Goal: Transaction & Acquisition: Purchase product/service

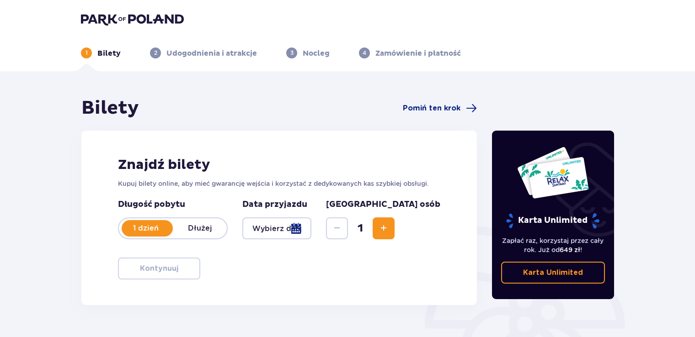
click at [311, 230] on div at bounding box center [276, 229] width 69 height 22
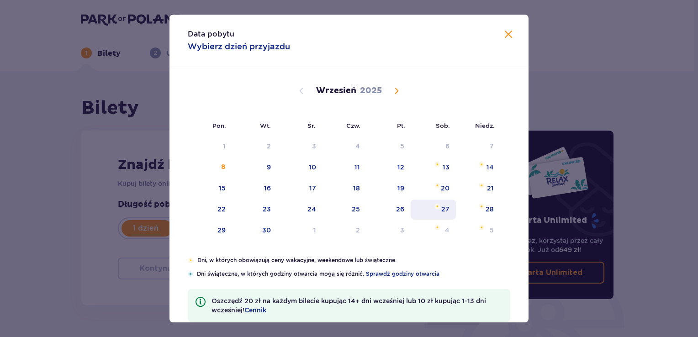
click at [435, 207] on img "sobota, 27 września 2025" at bounding box center [438, 206] width 6 height 5
type input "[DATE]"
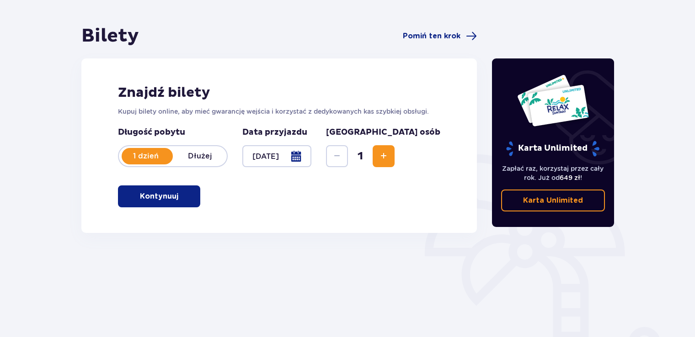
scroll to position [91, 0]
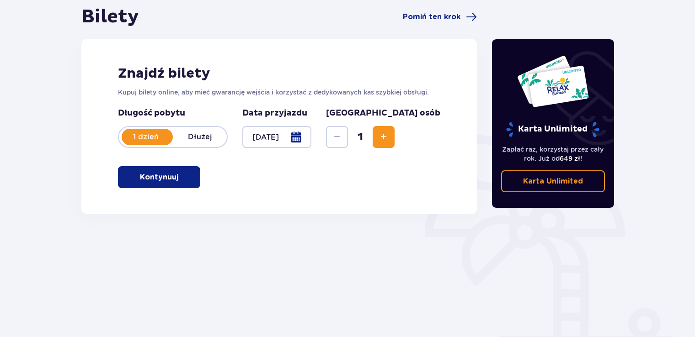
click at [162, 179] on p "Kontynuuj" at bounding box center [159, 177] width 38 height 10
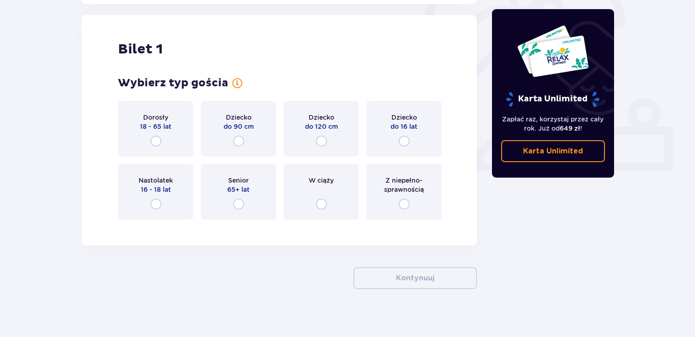
scroll to position [305, 0]
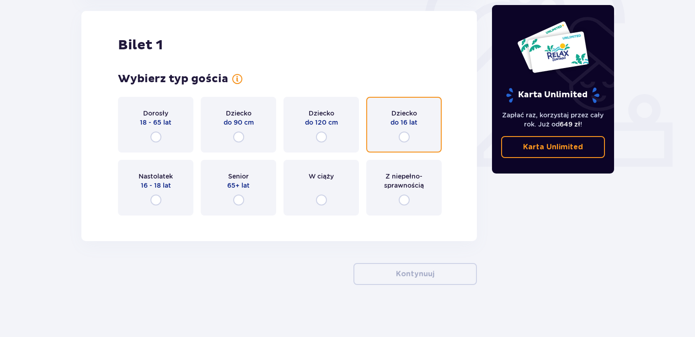
click at [403, 140] on input "radio" at bounding box center [403, 137] width 11 height 11
radio input "true"
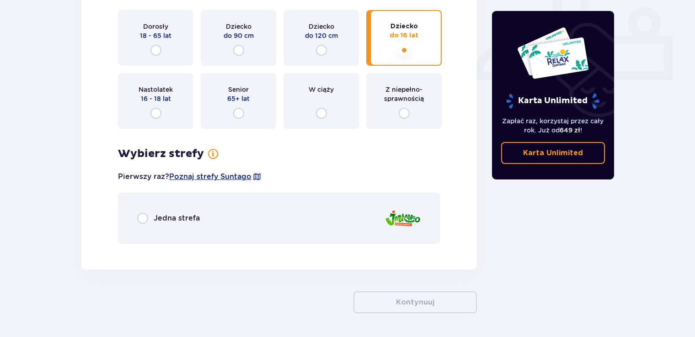
scroll to position [331, 0]
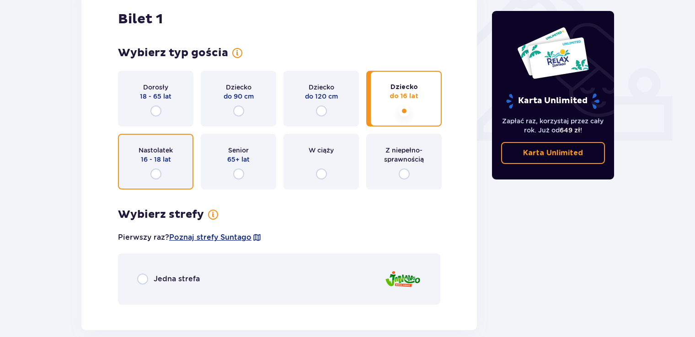
click at [157, 175] on input "radio" at bounding box center [155, 174] width 11 height 11
radio input "true"
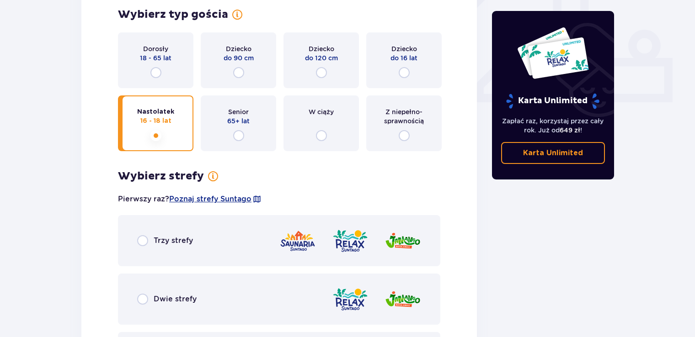
scroll to position [391, 0]
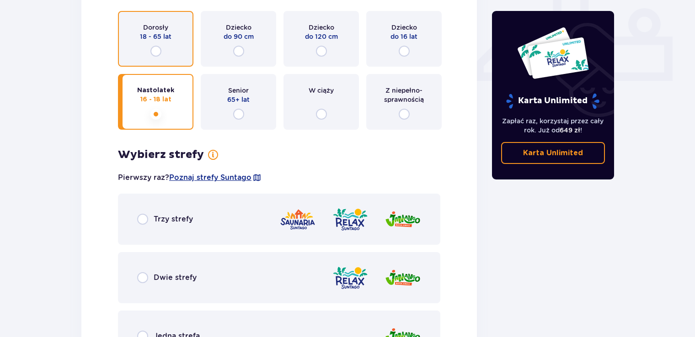
click at [154, 48] on input "radio" at bounding box center [155, 51] width 11 height 11
radio input "true"
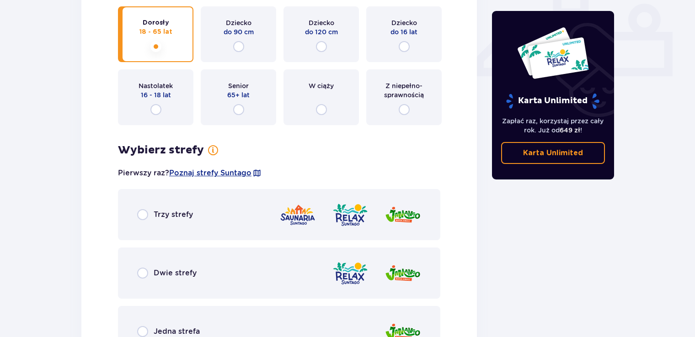
scroll to position [345, 0]
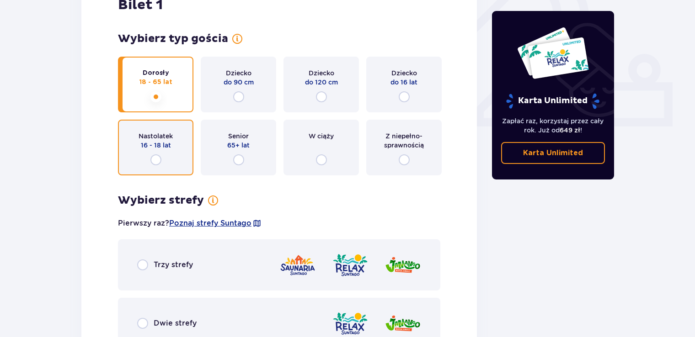
click at [158, 161] on input "radio" at bounding box center [155, 159] width 11 height 11
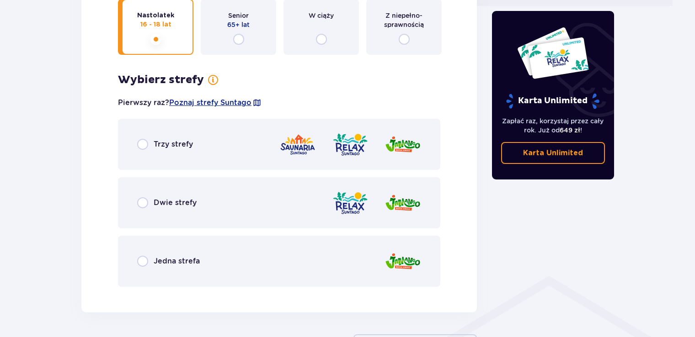
scroll to position [483, 0]
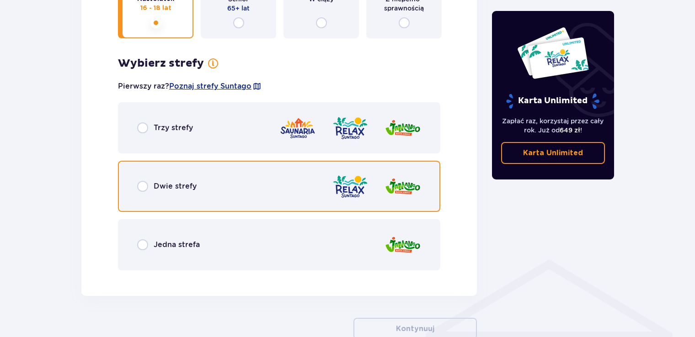
click at [143, 188] on input "radio" at bounding box center [142, 186] width 11 height 11
radio input "true"
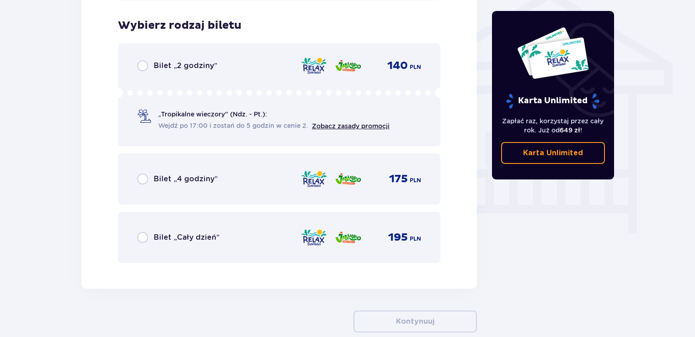
scroll to position [760, 0]
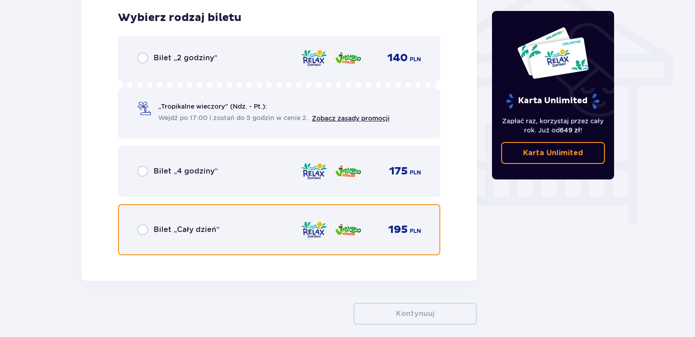
click at [140, 231] on input "radio" at bounding box center [142, 229] width 11 height 11
radio input "true"
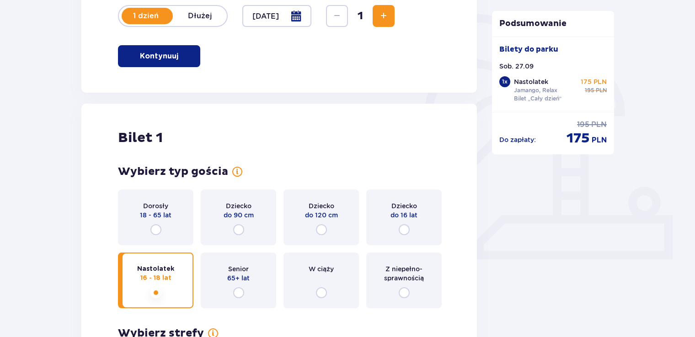
scroll to position [118, 0]
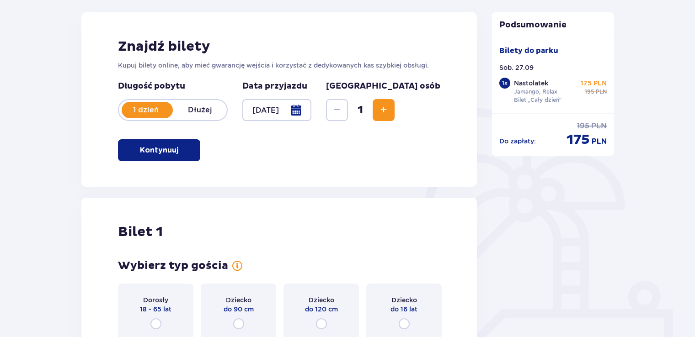
click at [389, 107] on span "Increase" at bounding box center [383, 110] width 11 height 11
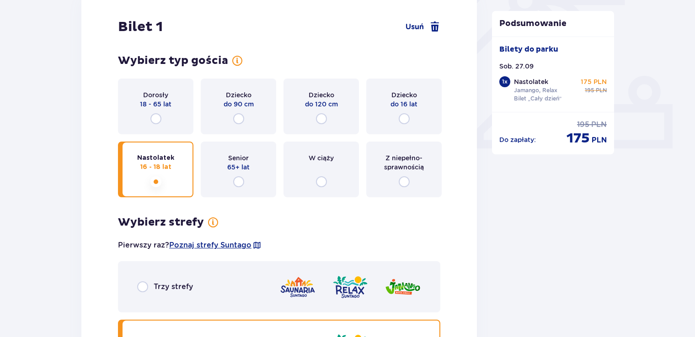
scroll to position [218, 0]
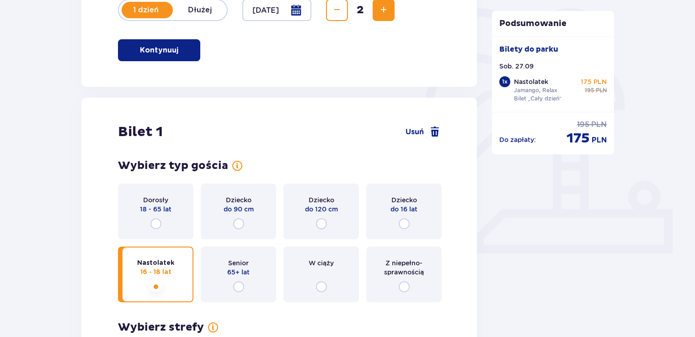
click at [389, 15] on span "Increase" at bounding box center [383, 10] width 11 height 11
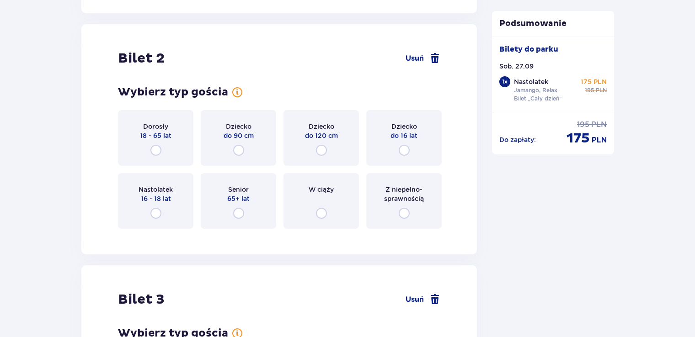
scroll to position [1151, 0]
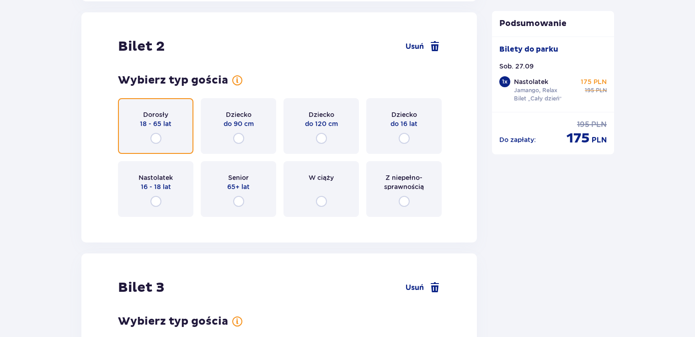
click at [159, 141] on input "radio" at bounding box center [155, 138] width 11 height 11
radio input "true"
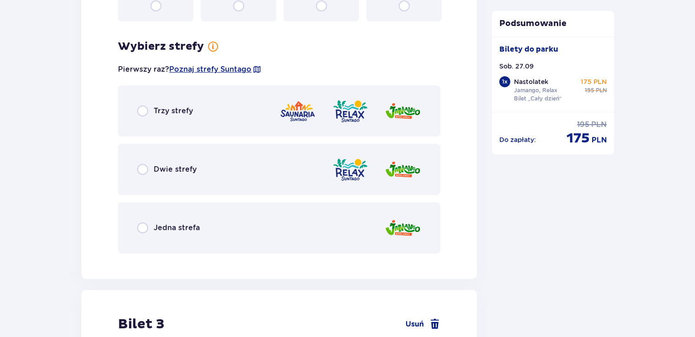
scroll to position [1374, 0]
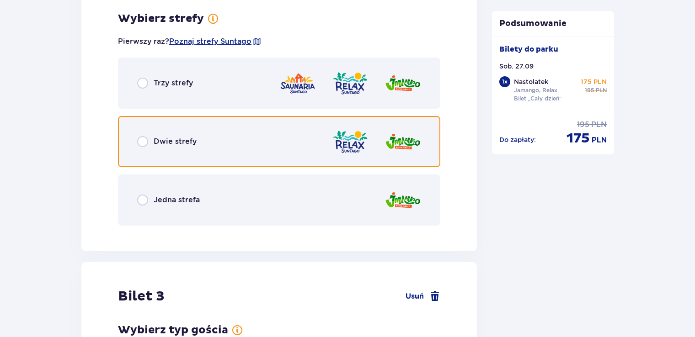
click at [139, 143] on input "radio" at bounding box center [142, 141] width 11 height 11
radio input "true"
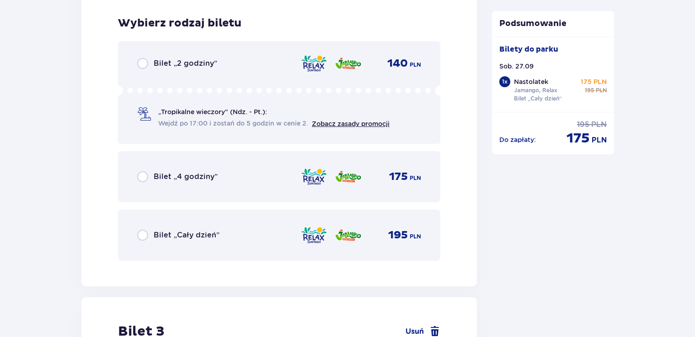
scroll to position [1606, 0]
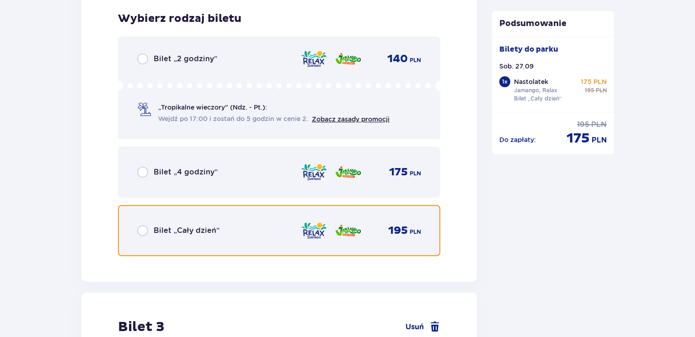
click at [144, 228] on input "radio" at bounding box center [142, 230] width 11 height 11
radio input "true"
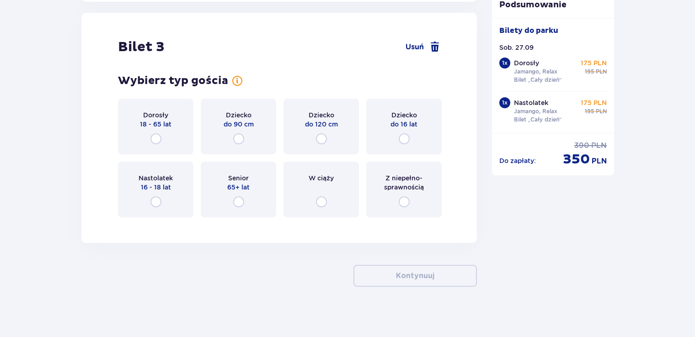
scroll to position [1887, 0]
click at [159, 198] on input "radio" at bounding box center [155, 201] width 11 height 11
radio input "true"
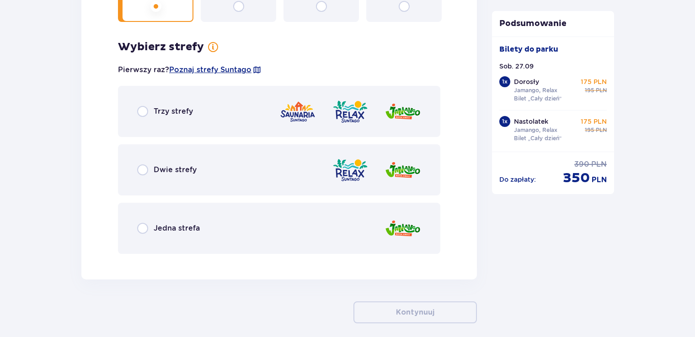
scroll to position [2110, 0]
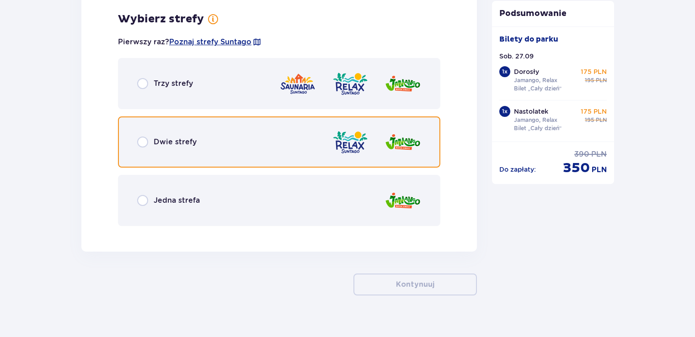
click at [142, 142] on input "radio" at bounding box center [142, 142] width 11 height 11
radio input "true"
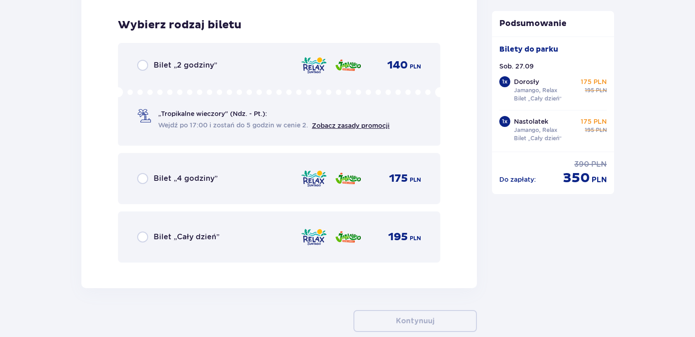
scroll to position [2342, 0]
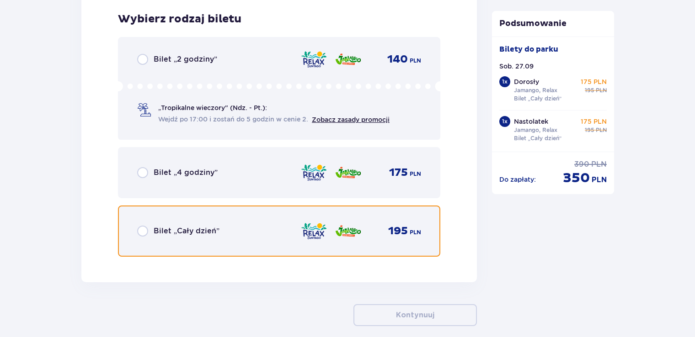
click at [143, 232] on input "radio" at bounding box center [142, 231] width 11 height 11
radio input "true"
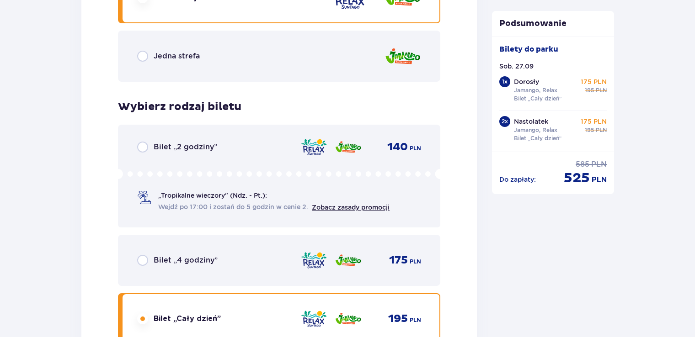
scroll to position [2477, 0]
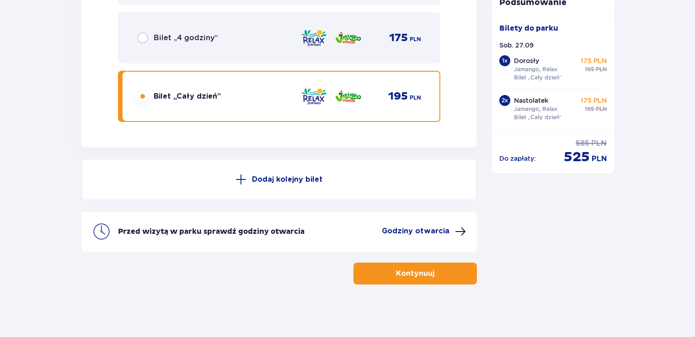
click at [436, 279] on button "Kontynuuj" at bounding box center [414, 274] width 123 height 22
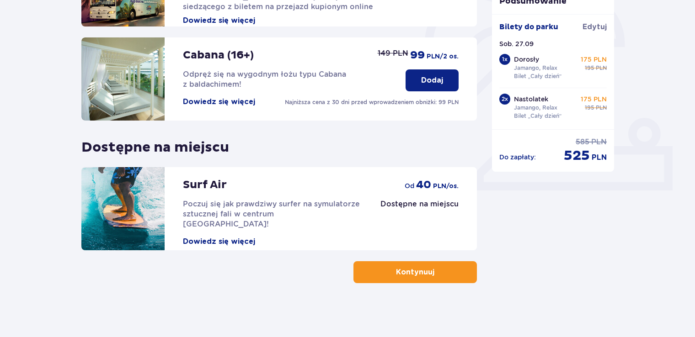
scroll to position [282, 0]
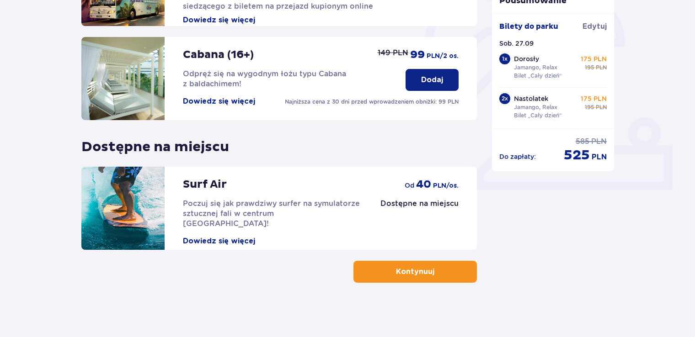
click at [431, 271] on span "button" at bounding box center [435, 271] width 11 height 11
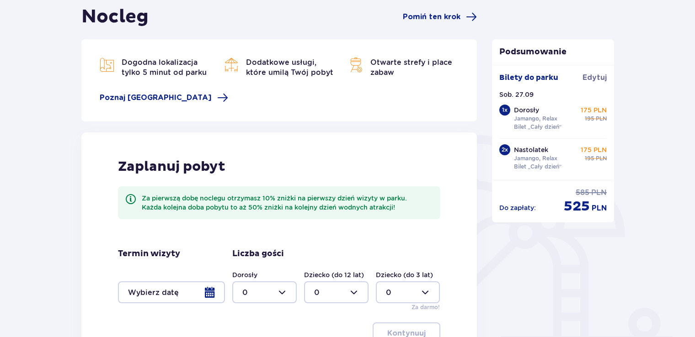
scroll to position [212, 0]
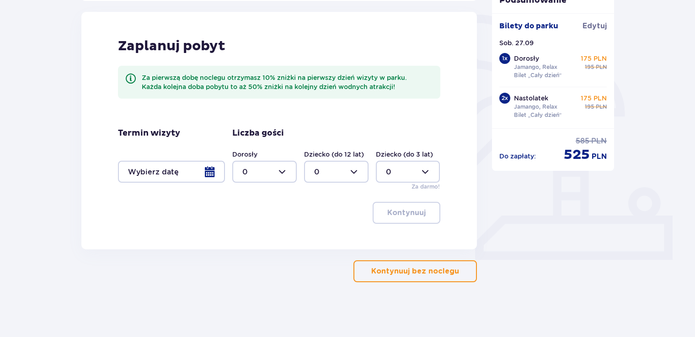
click at [411, 277] on button "Kontynuuj bez noclegu" at bounding box center [414, 271] width 123 height 22
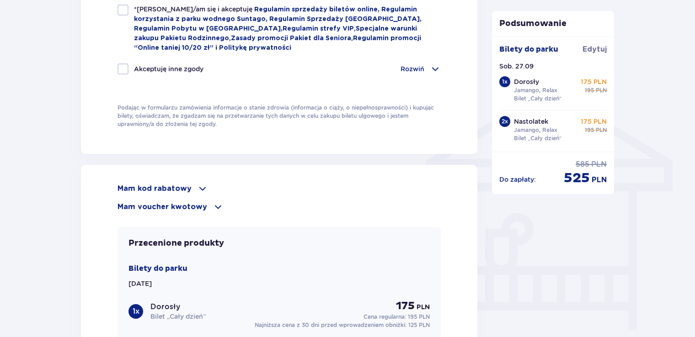
scroll to position [731, 0]
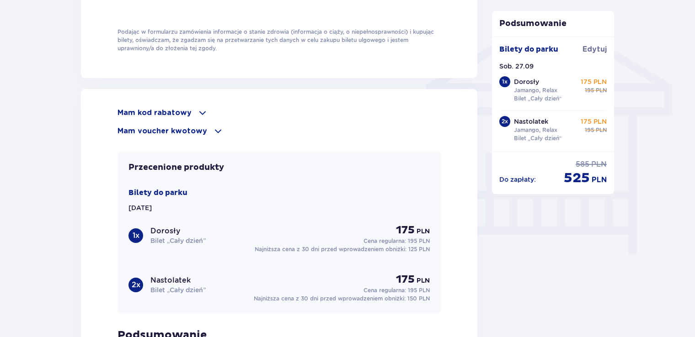
click at [197, 112] on span at bounding box center [202, 112] width 11 height 11
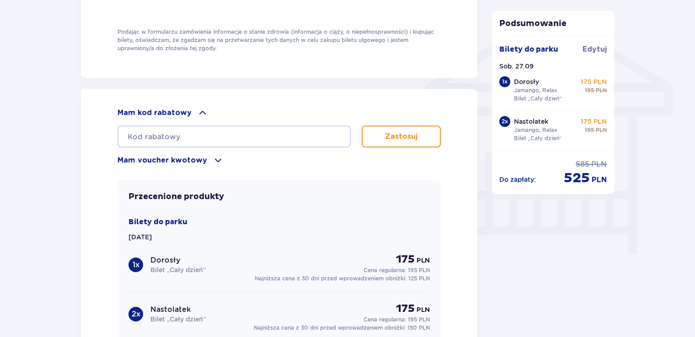
click at [207, 157] on div "Mam voucher kwotowy" at bounding box center [278, 160] width 323 height 11
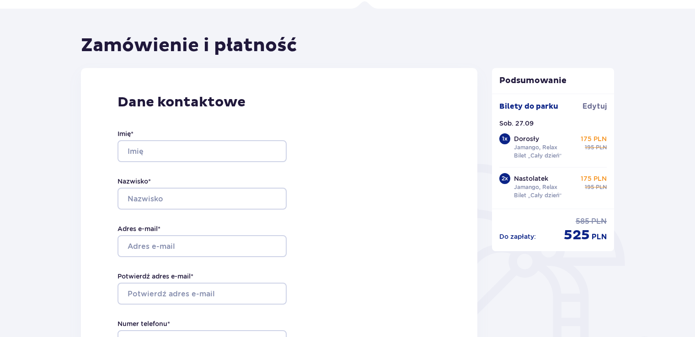
scroll to position [0, 0]
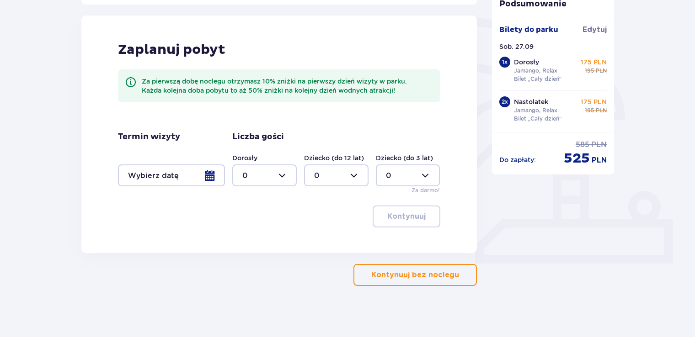
scroll to position [212, 0]
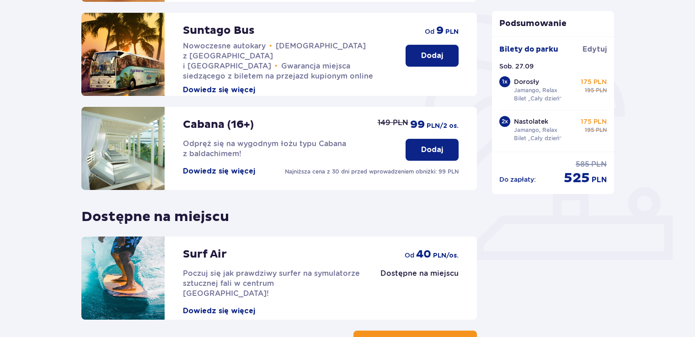
scroll to position [282, 0]
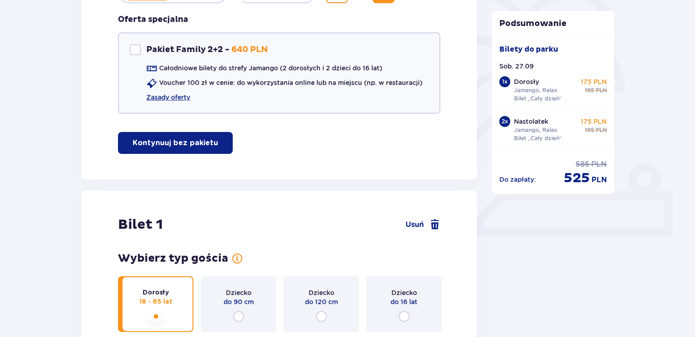
scroll to position [46, 0]
